Goal: Navigation & Orientation: Find specific page/section

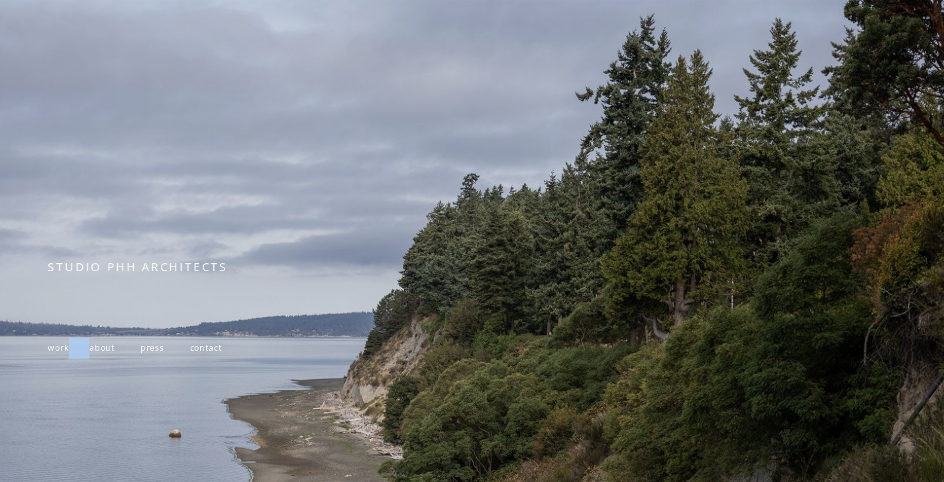
click at [70, 353] on span at bounding box center [79, 347] width 21 height 11
click at [62, 353] on span "work" at bounding box center [58, 347] width 21 height 11
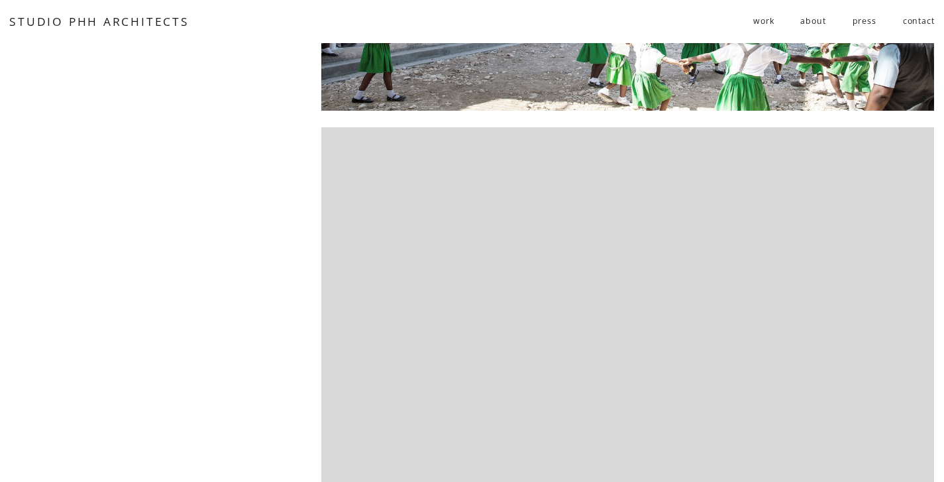
scroll to position [790, 0]
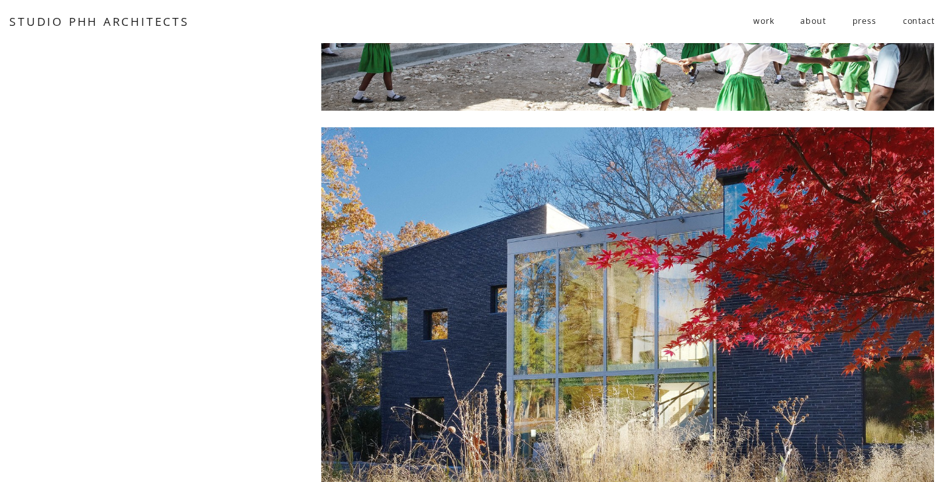
click at [488, 299] on div at bounding box center [627, 337] width 613 height 421
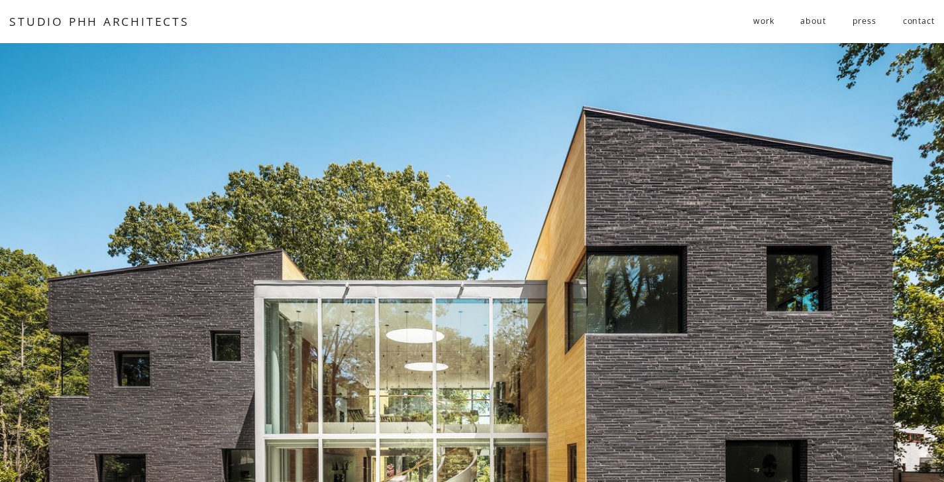
click at [0, 0] on span "residential" at bounding box center [0, 0] width 0 height 0
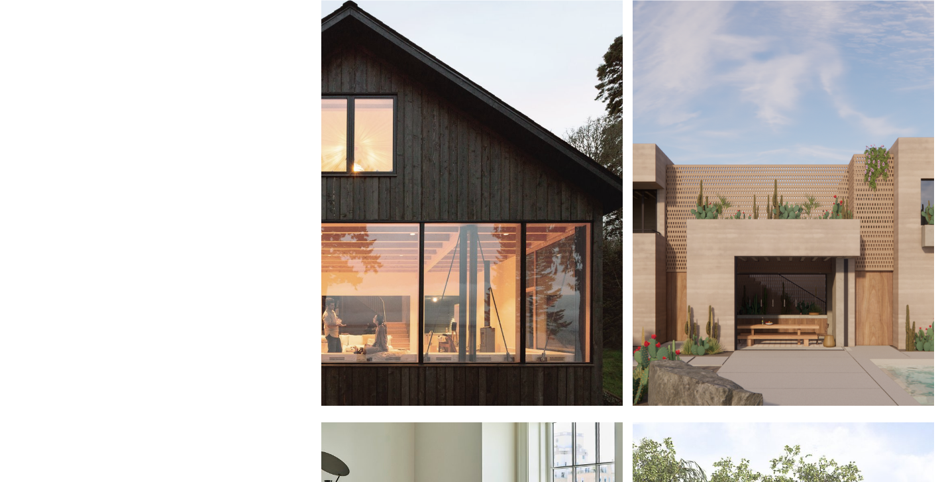
scroll to position [556, 0]
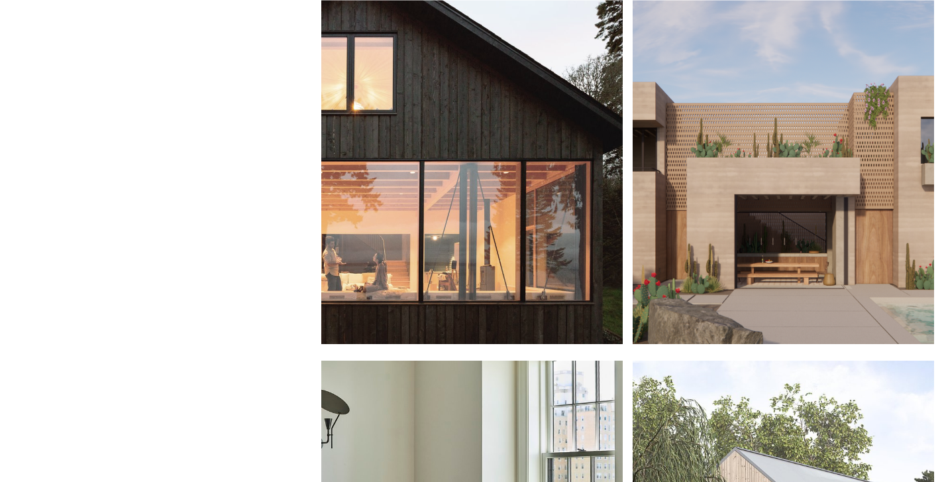
click at [539, 241] on div at bounding box center [471, 133] width 301 height 421
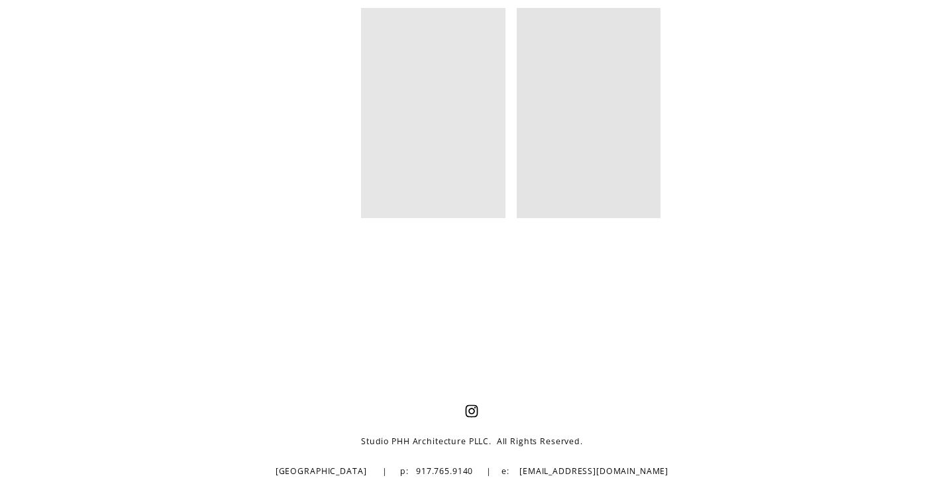
scroll to position [7786, 0]
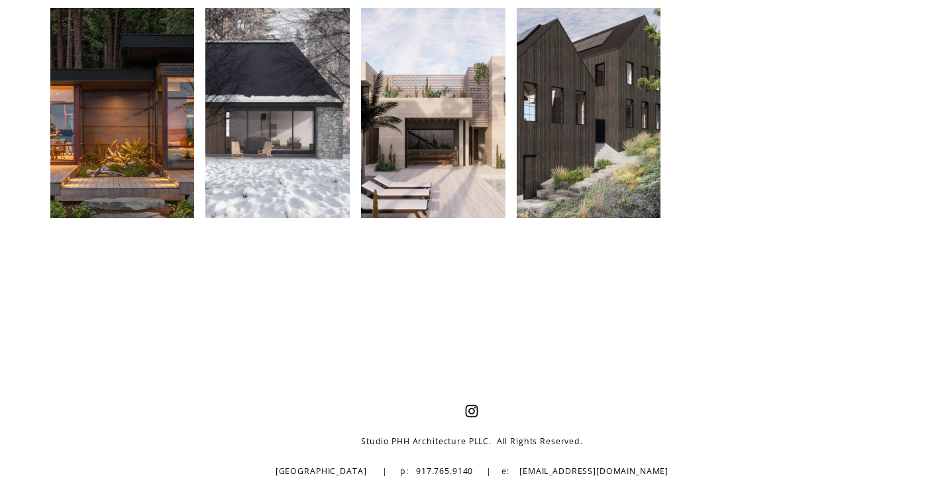
click at [448, 205] on div at bounding box center [433, 113] width 144 height 210
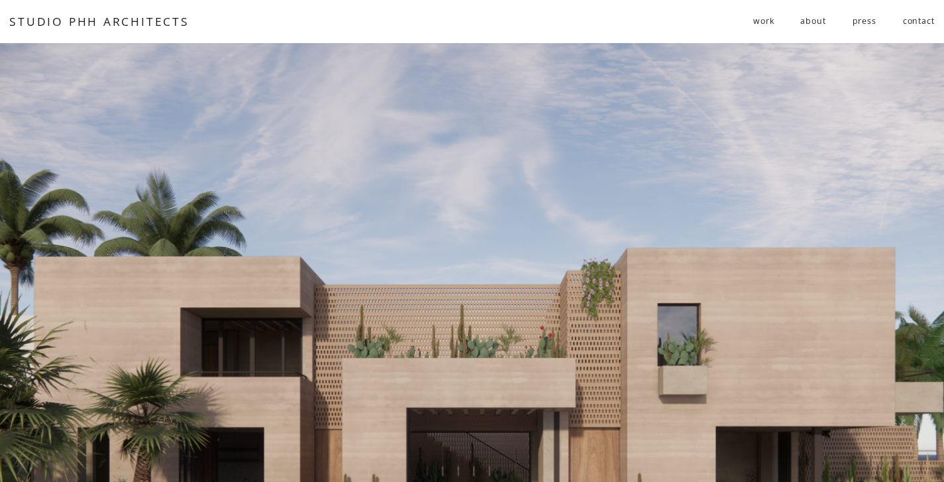
click at [0, 0] on link "public" at bounding box center [0, 0] width 0 height 0
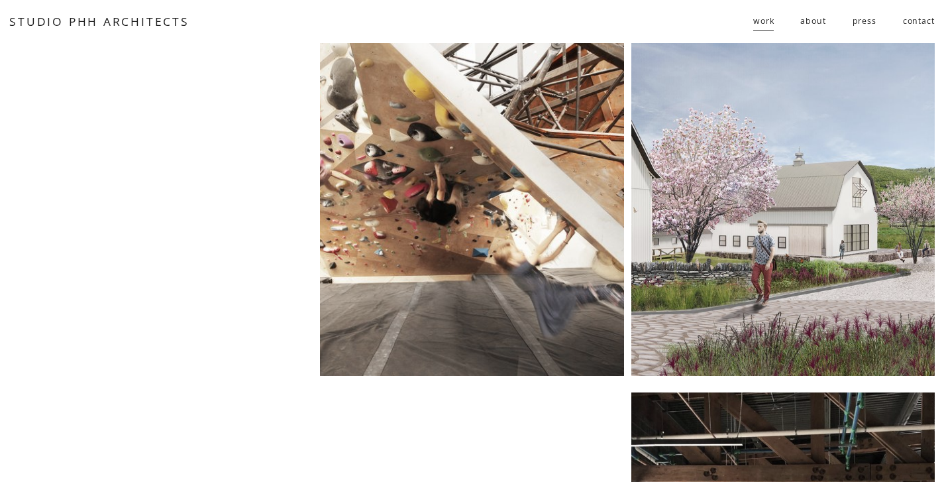
scroll to position [440, 0]
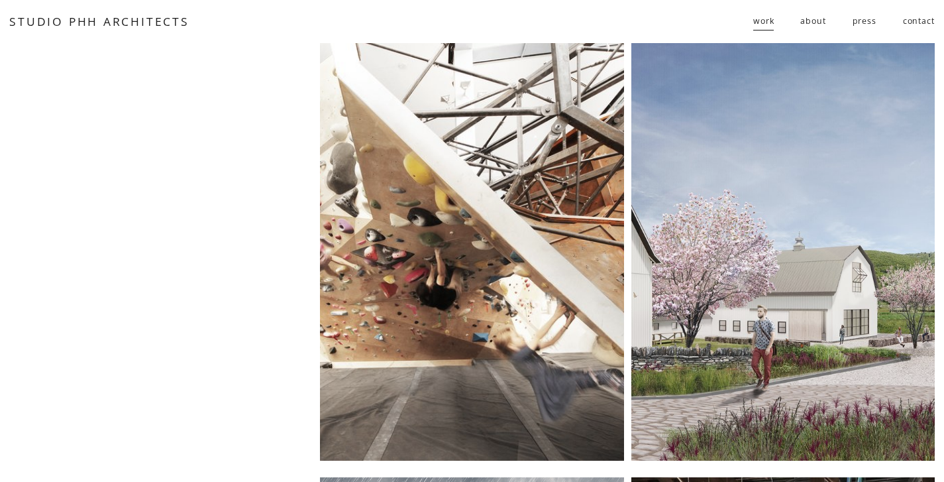
click at [817, 20] on link "about" at bounding box center [812, 22] width 25 height 22
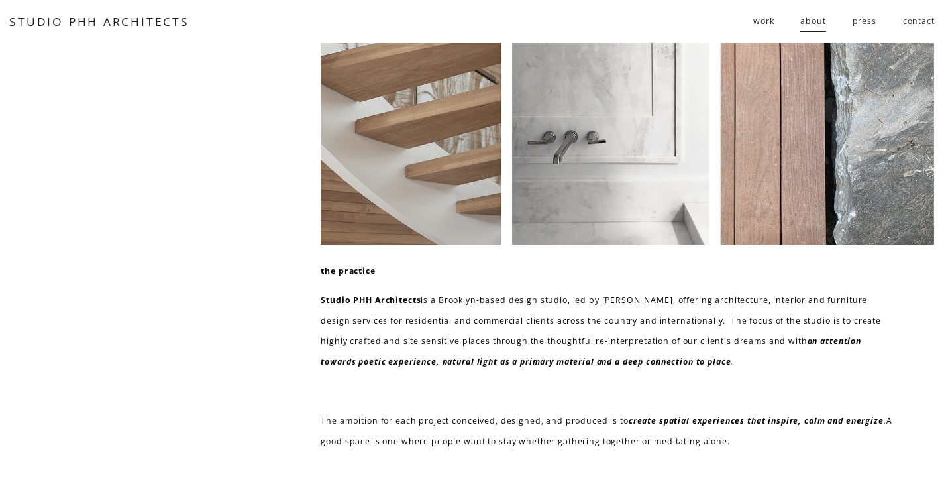
click at [0, 0] on span "residential" at bounding box center [0, 0] width 0 height 0
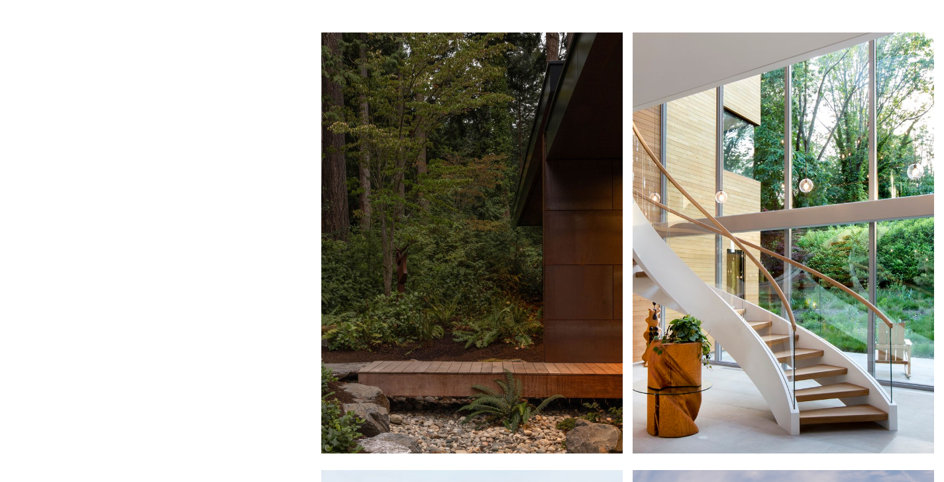
scroll to position [13, 0]
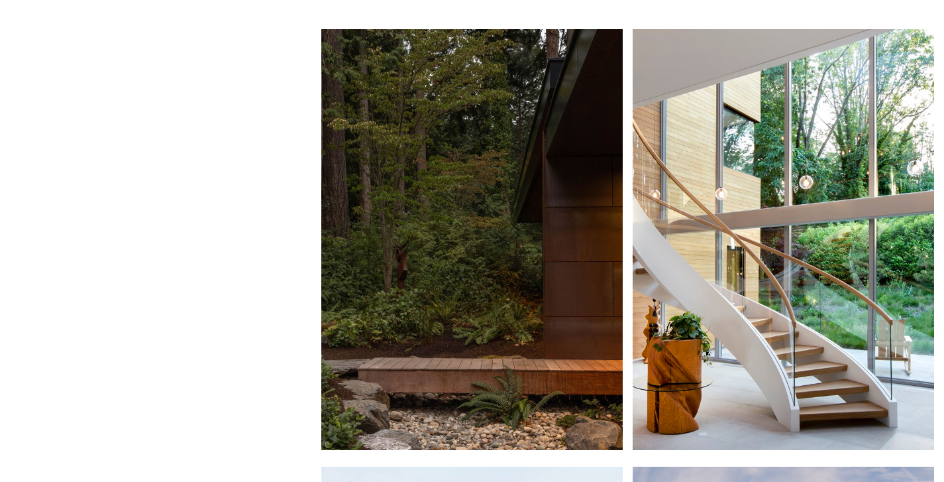
click at [472, 321] on div at bounding box center [471, 239] width 301 height 421
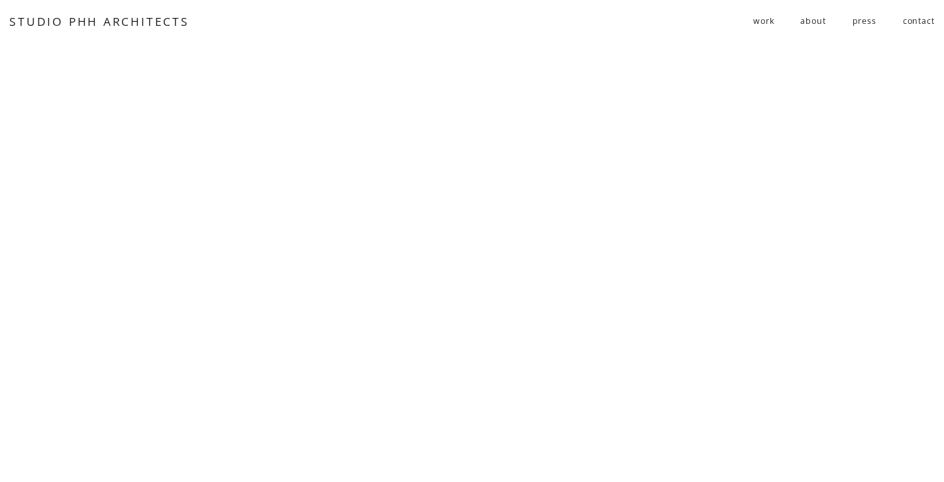
scroll to position [6625, 0]
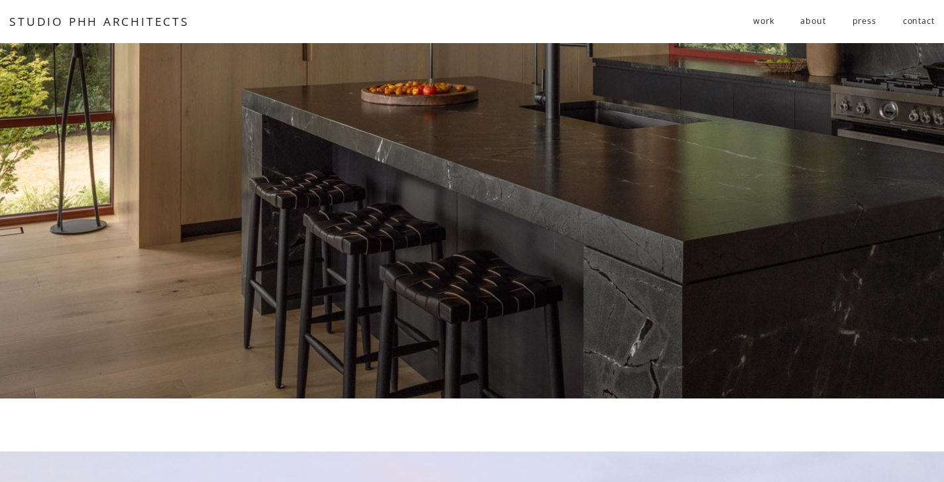
click at [0, 0] on span "residential" at bounding box center [0, 0] width 0 height 0
